Goal: Entertainment & Leisure: Consume media (video, audio)

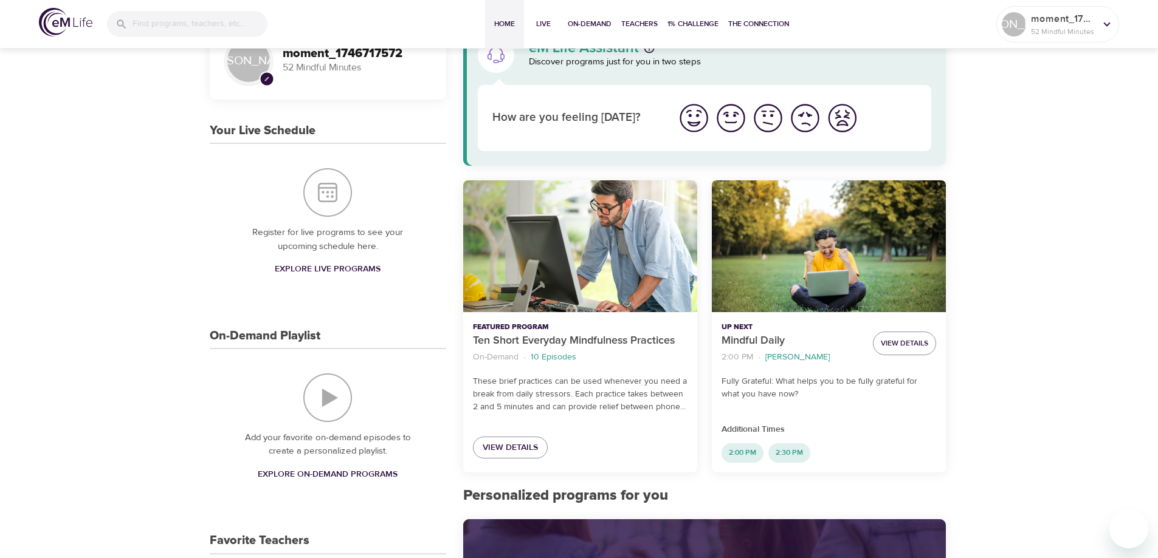
scroll to position [122, 0]
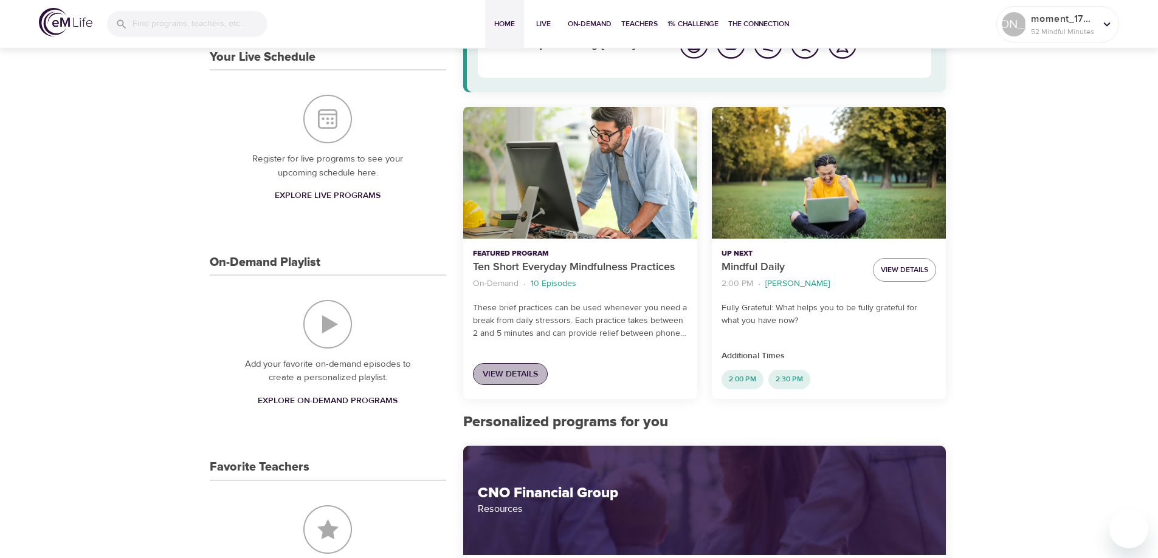
click at [536, 374] on span "View Details" at bounding box center [510, 374] width 55 height 15
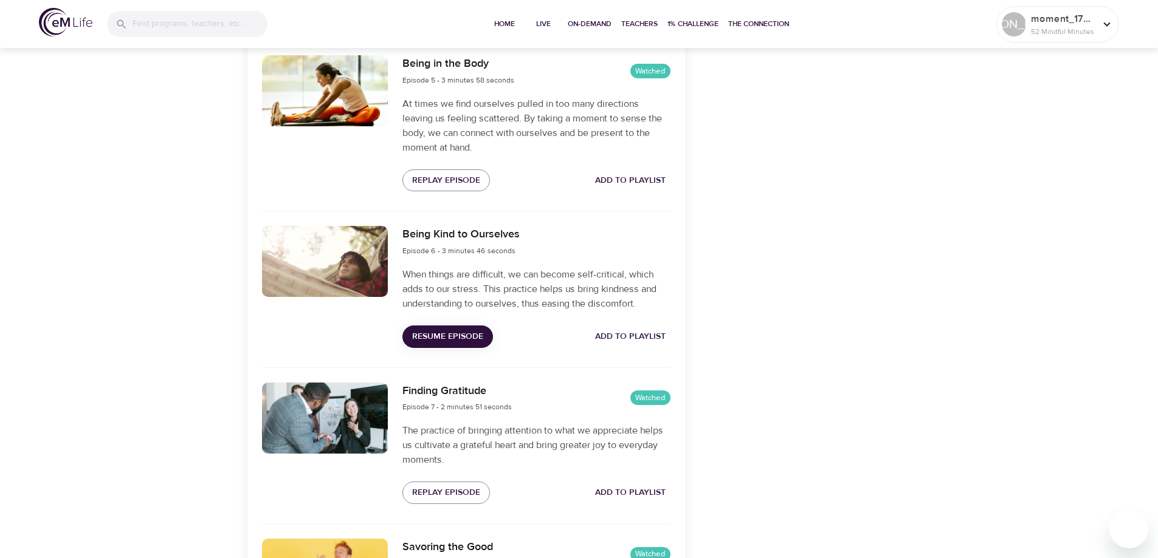
scroll to position [1094, 0]
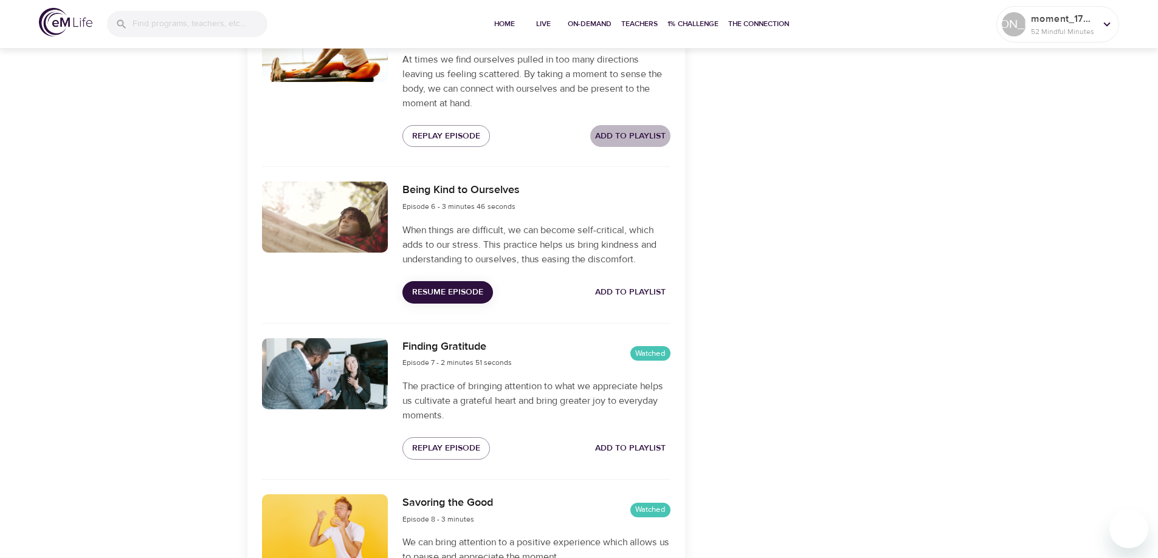
click at [640, 140] on span "Add to Playlist" at bounding box center [630, 136] width 70 height 15
click at [599, 137] on span "Remove from Playlist" at bounding box center [615, 136] width 100 height 15
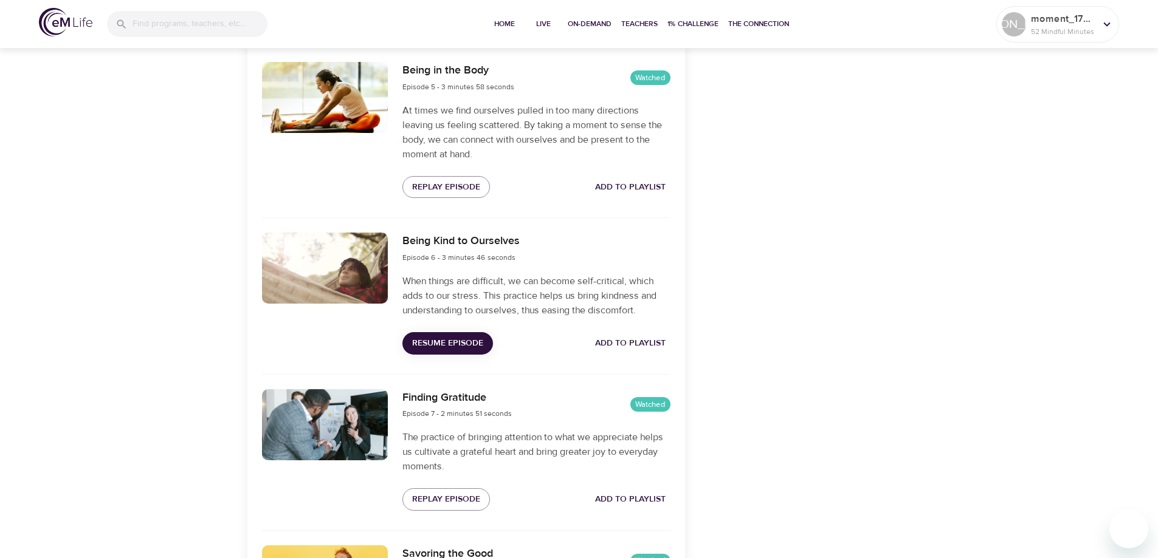
scroll to position [1033, 0]
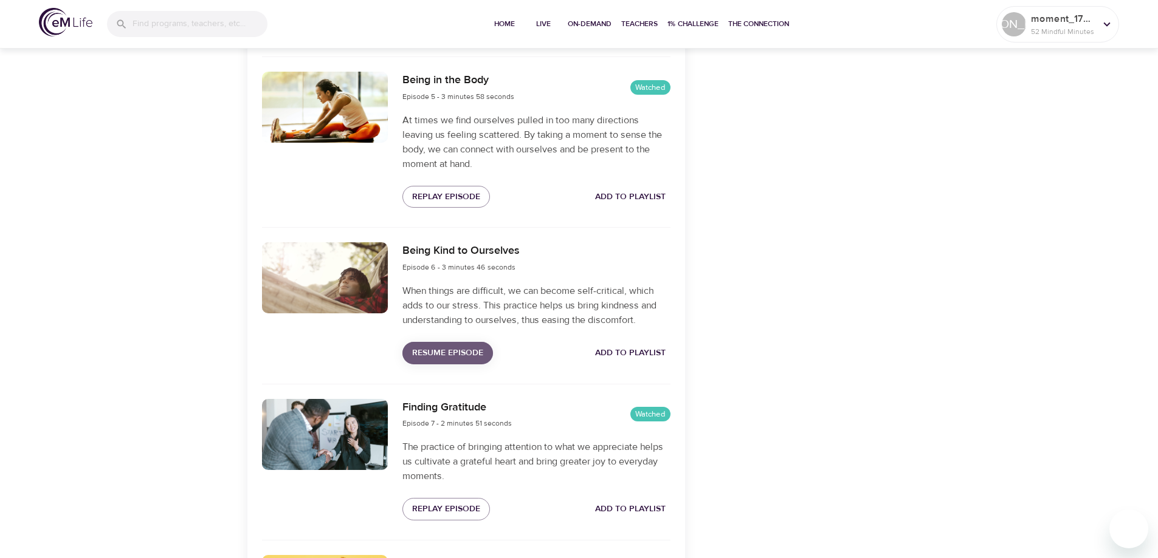
click at [462, 354] on span "Resume Episode" at bounding box center [447, 353] width 71 height 15
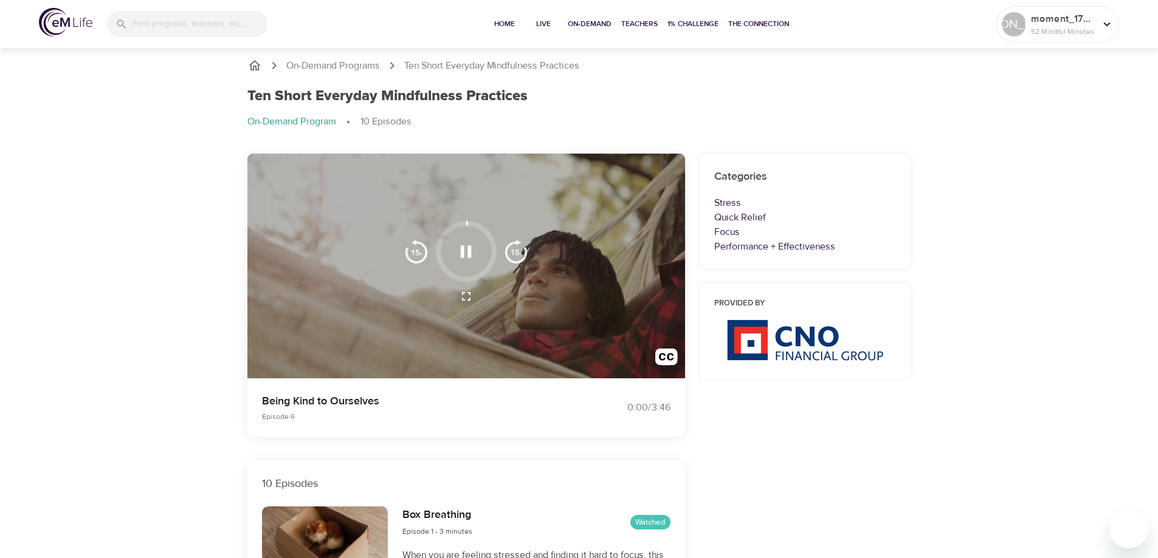
scroll to position [0, 0]
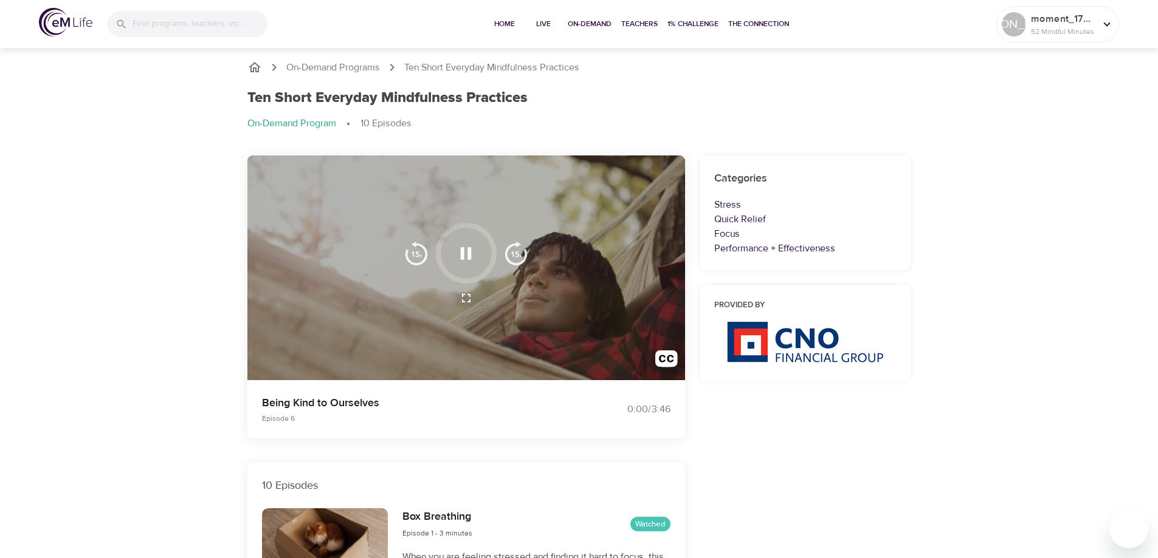
click at [325, 346] on div at bounding box center [466, 268] width 438 height 225
click at [605, 273] on div at bounding box center [466, 268] width 438 height 225
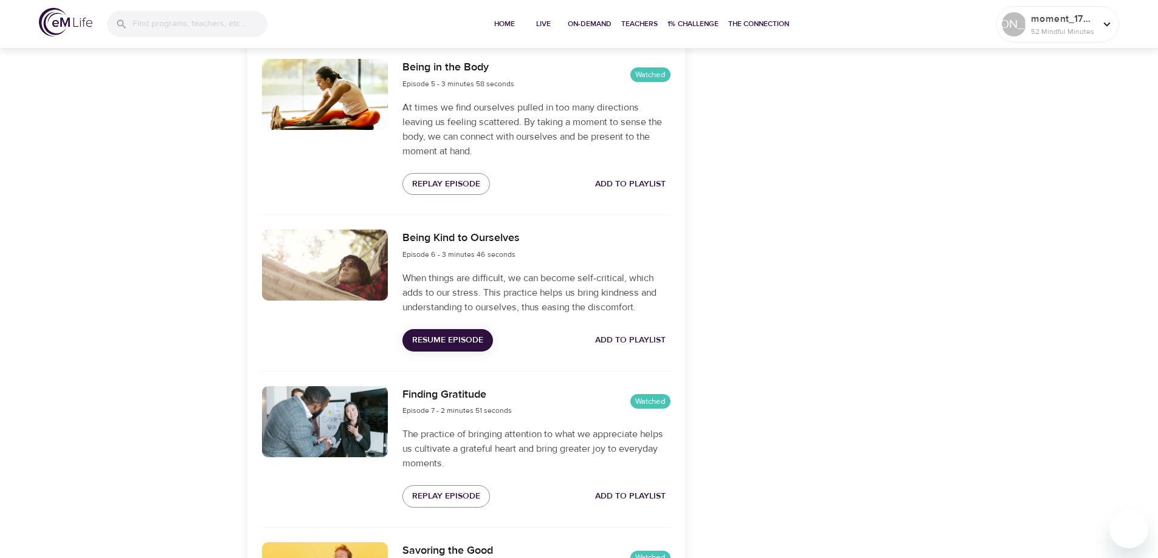
scroll to position [1024, 0]
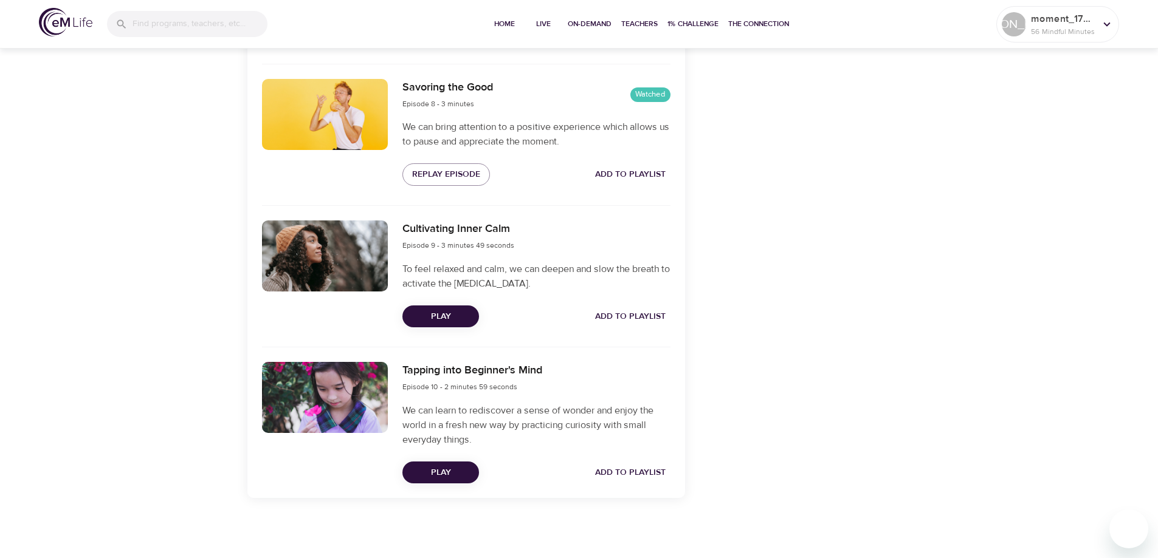
scroll to position [1510, 0]
click at [447, 313] on span "Play" at bounding box center [440, 316] width 57 height 15
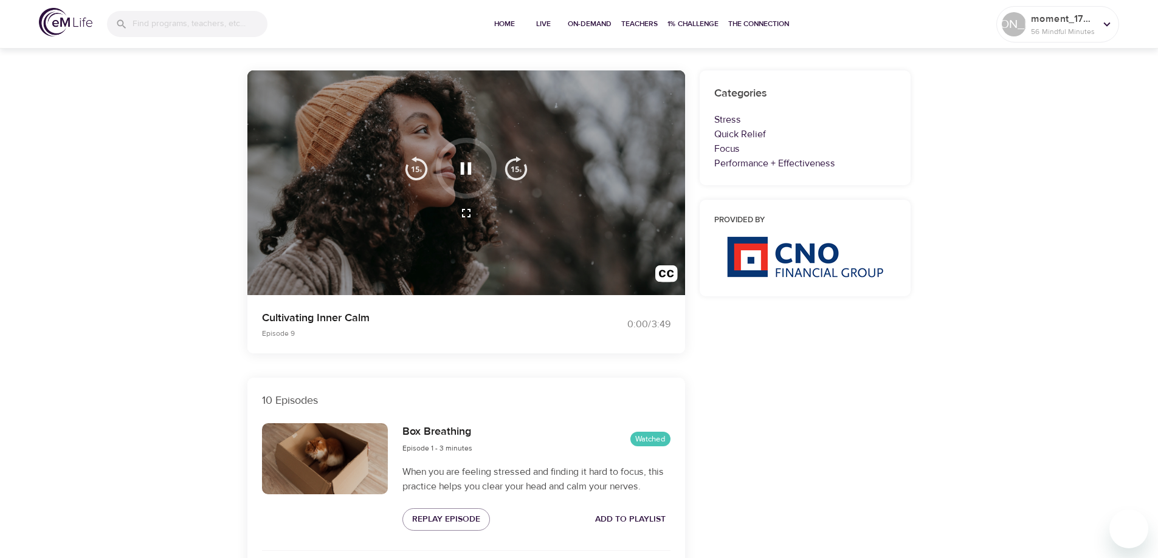
scroll to position [0, 0]
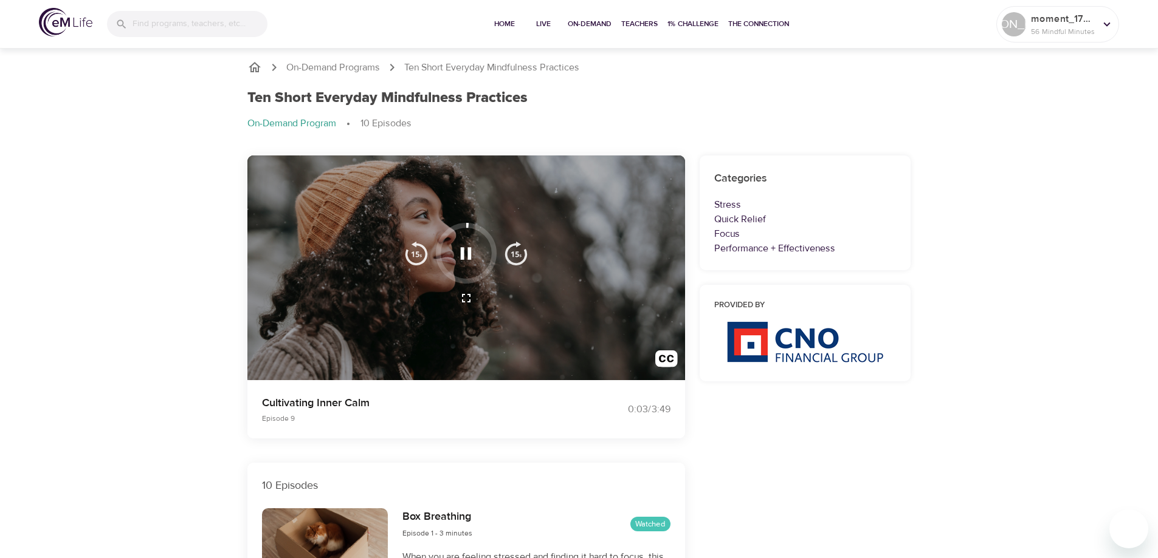
click at [616, 328] on div at bounding box center [466, 268] width 438 height 225
click at [464, 252] on icon "button" at bounding box center [465, 253] width 21 height 21
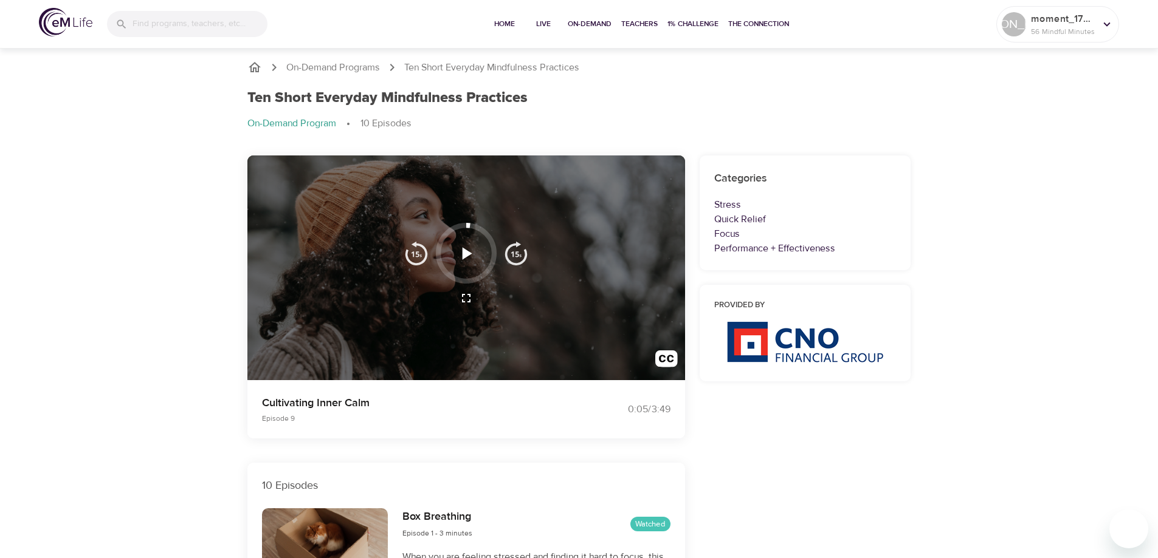
click at [463, 307] on button "button" at bounding box center [466, 298] width 29 height 29
